Goal: Transaction & Acquisition: Purchase product/service

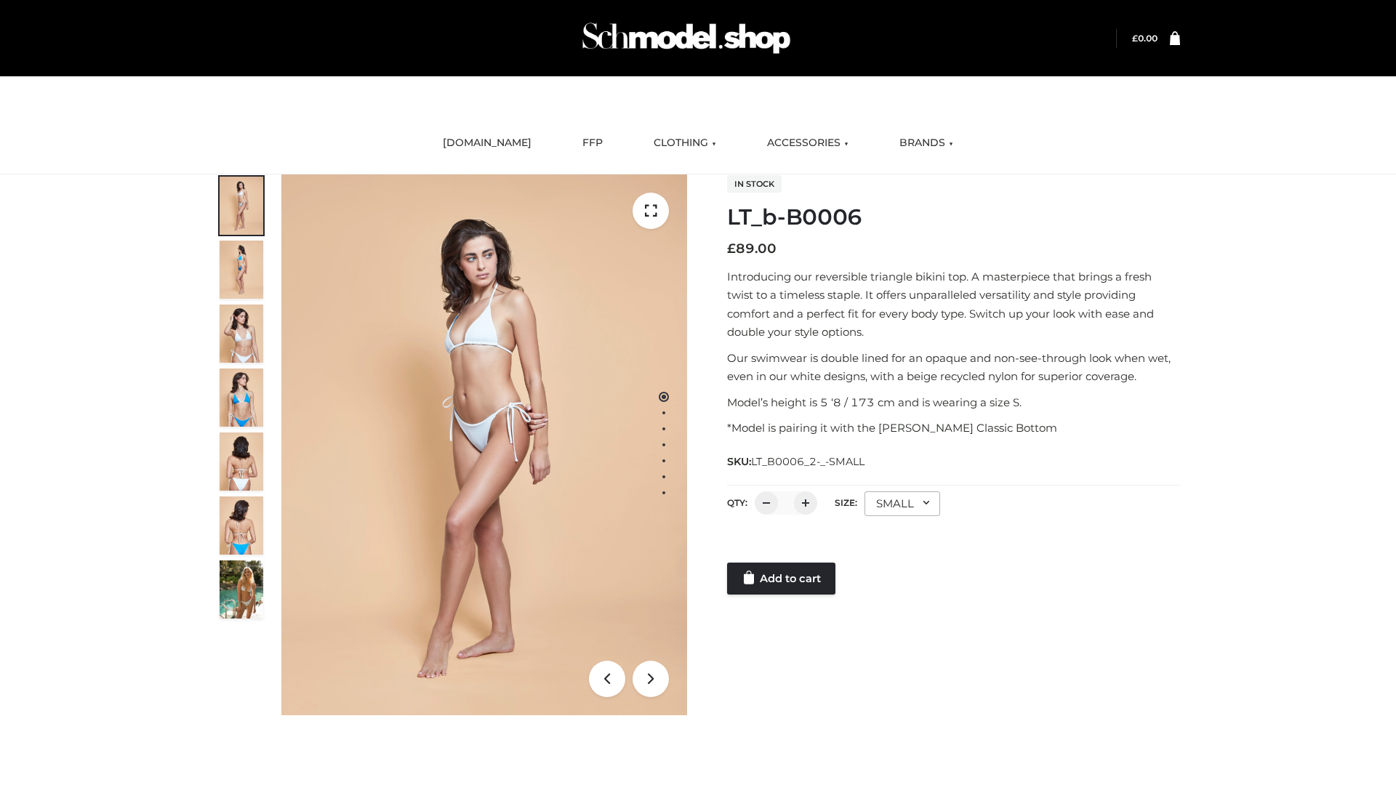
click at [782, 579] on link "Add to cart" at bounding box center [781, 579] width 108 height 32
